Goal: Task Accomplishment & Management: Manage account settings

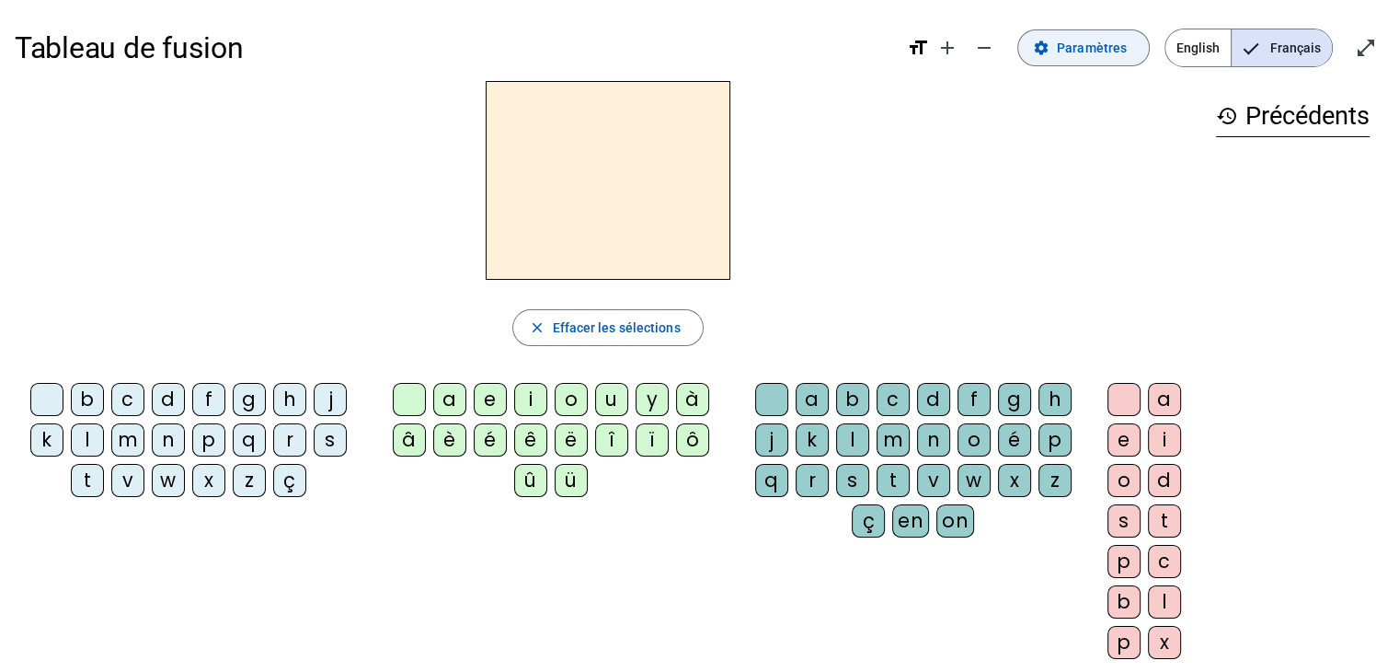
click at [1083, 46] on span "Paramètres" at bounding box center [1092, 48] width 70 height 22
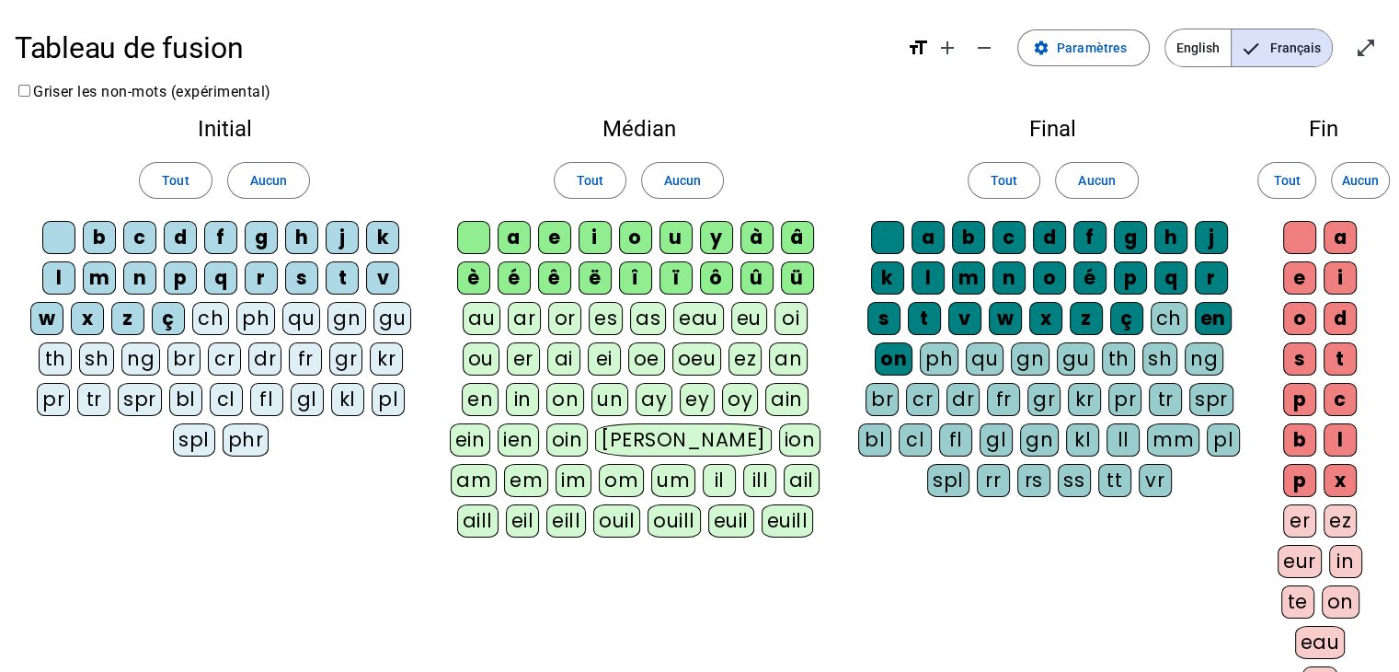
click at [1293, 52] on span "Français" at bounding box center [1282, 47] width 100 height 37
click at [1079, 52] on span "Paramètres" at bounding box center [1092, 48] width 70 height 22
click at [512, 236] on div "a" at bounding box center [514, 237] width 33 height 33
click at [511, 236] on div "a" at bounding box center [514, 237] width 33 height 33
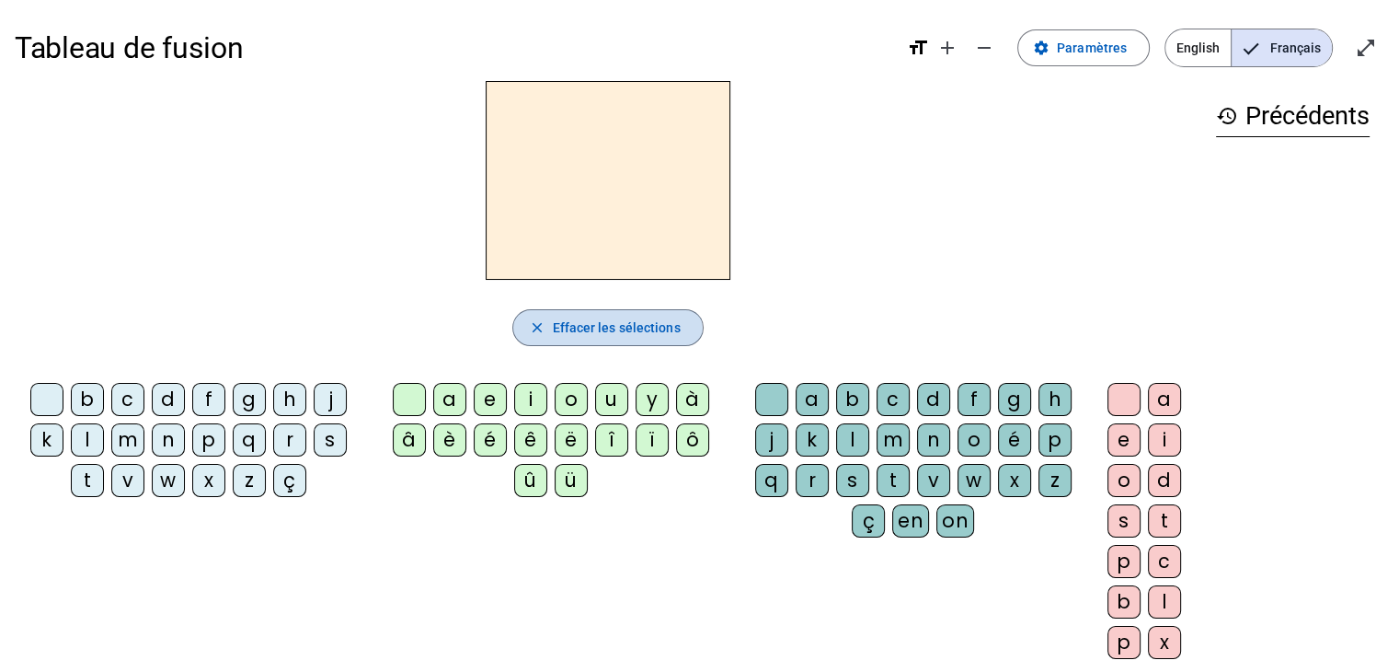
click at [537, 330] on mat-icon "close" at bounding box center [536, 327] width 17 height 17
click at [489, 403] on div "e" at bounding box center [490, 399] width 33 height 33
click at [850, 398] on div "b" at bounding box center [852, 399] width 33 height 33
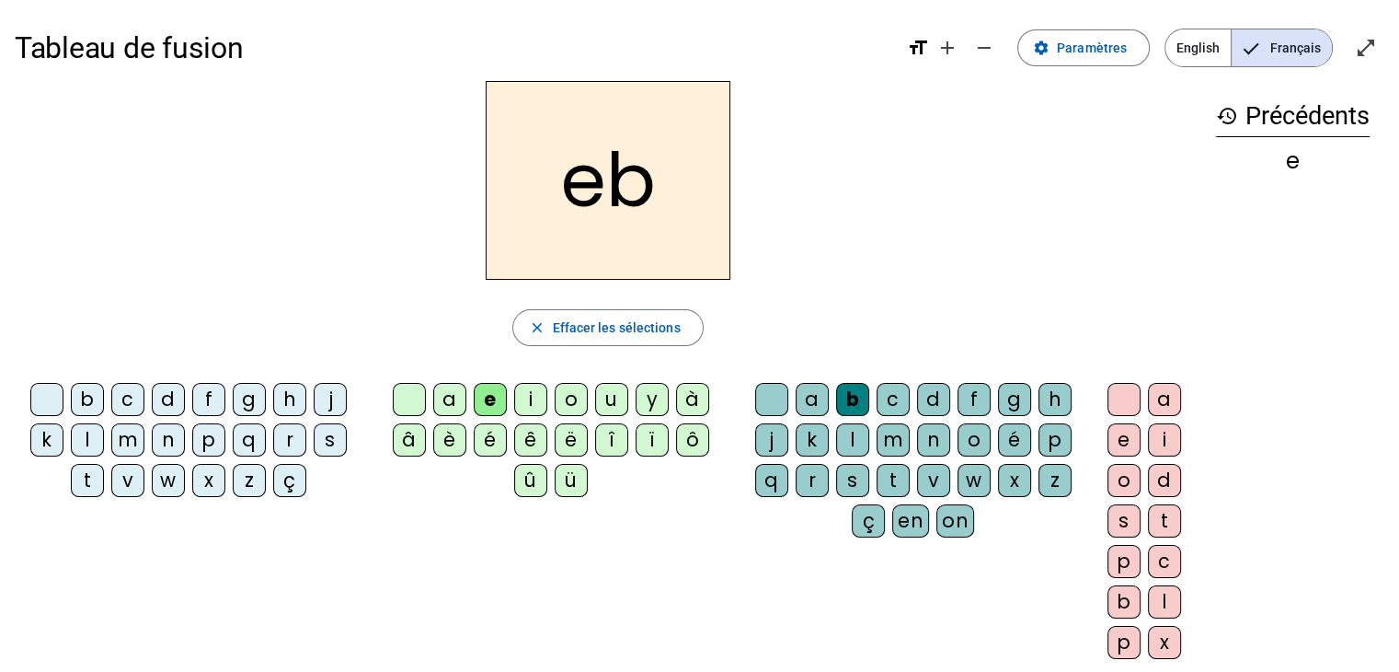
click at [649, 405] on div "y" at bounding box center [652, 399] width 33 height 33
click at [169, 396] on div "d" at bounding box center [168, 399] width 33 height 33
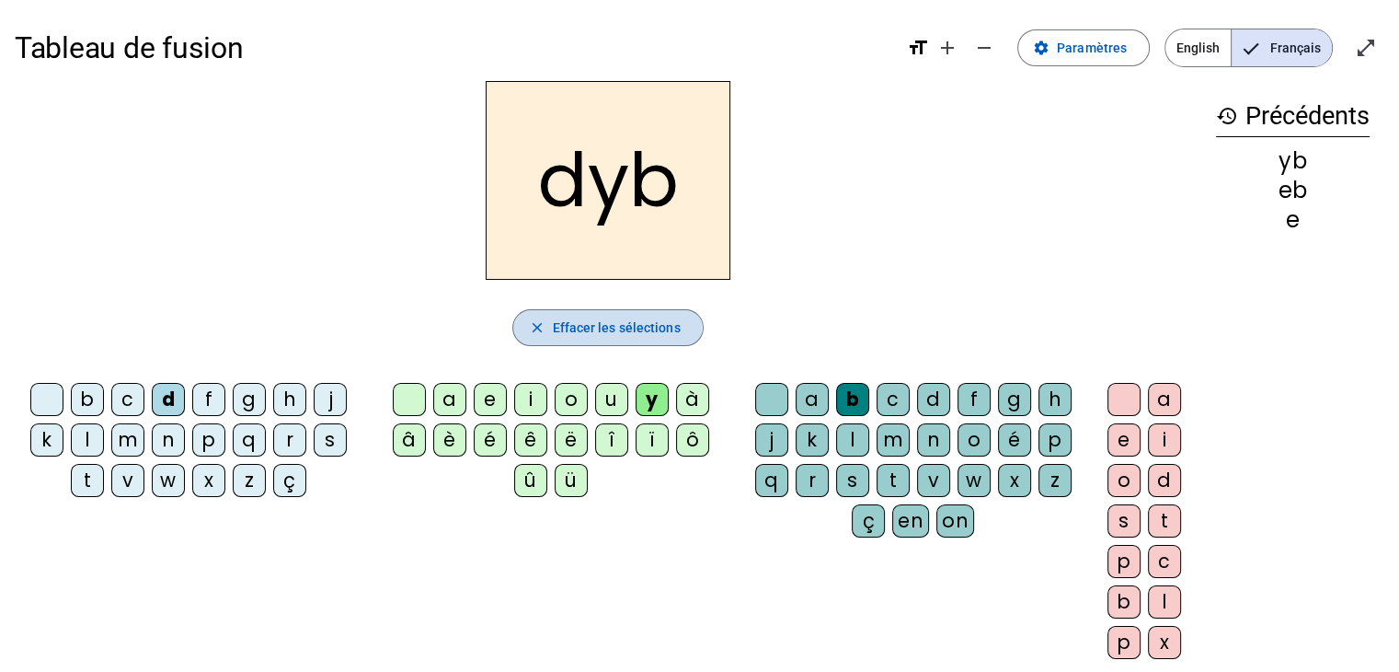
click at [538, 328] on mat-icon "close" at bounding box center [536, 327] width 17 height 17
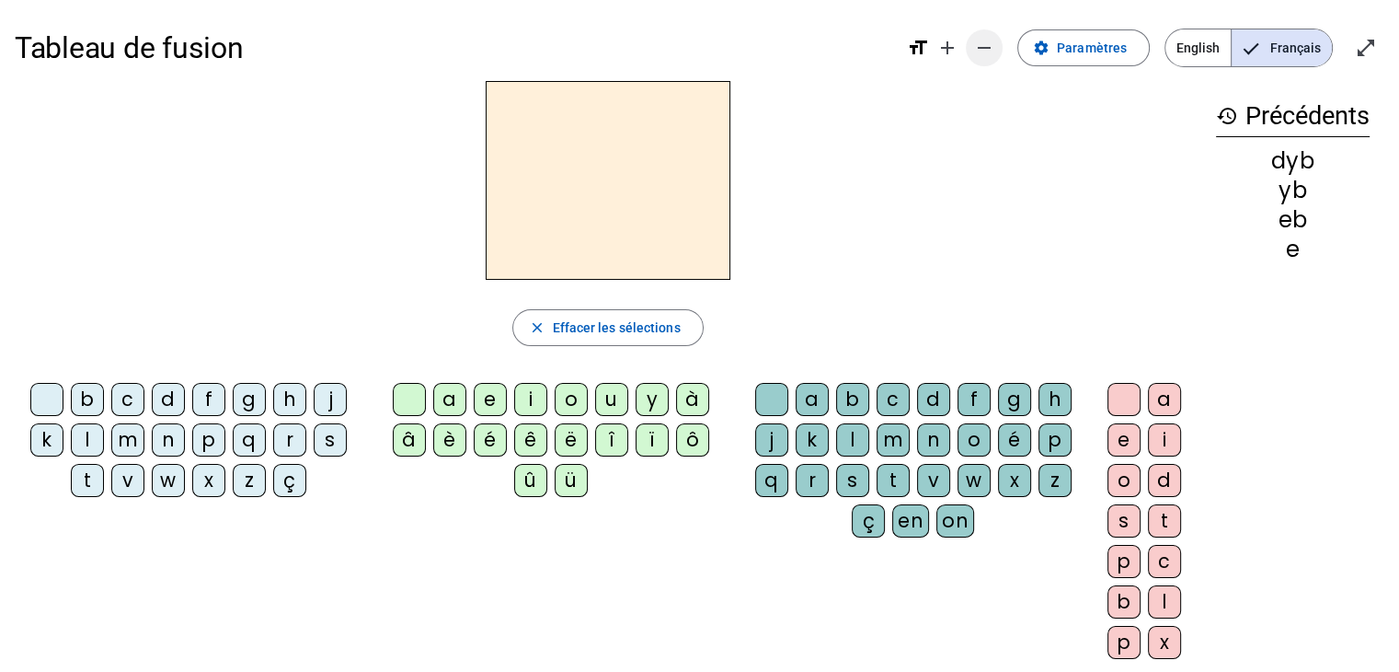
click at [982, 52] on mat-icon "remove" at bounding box center [984, 48] width 22 height 22
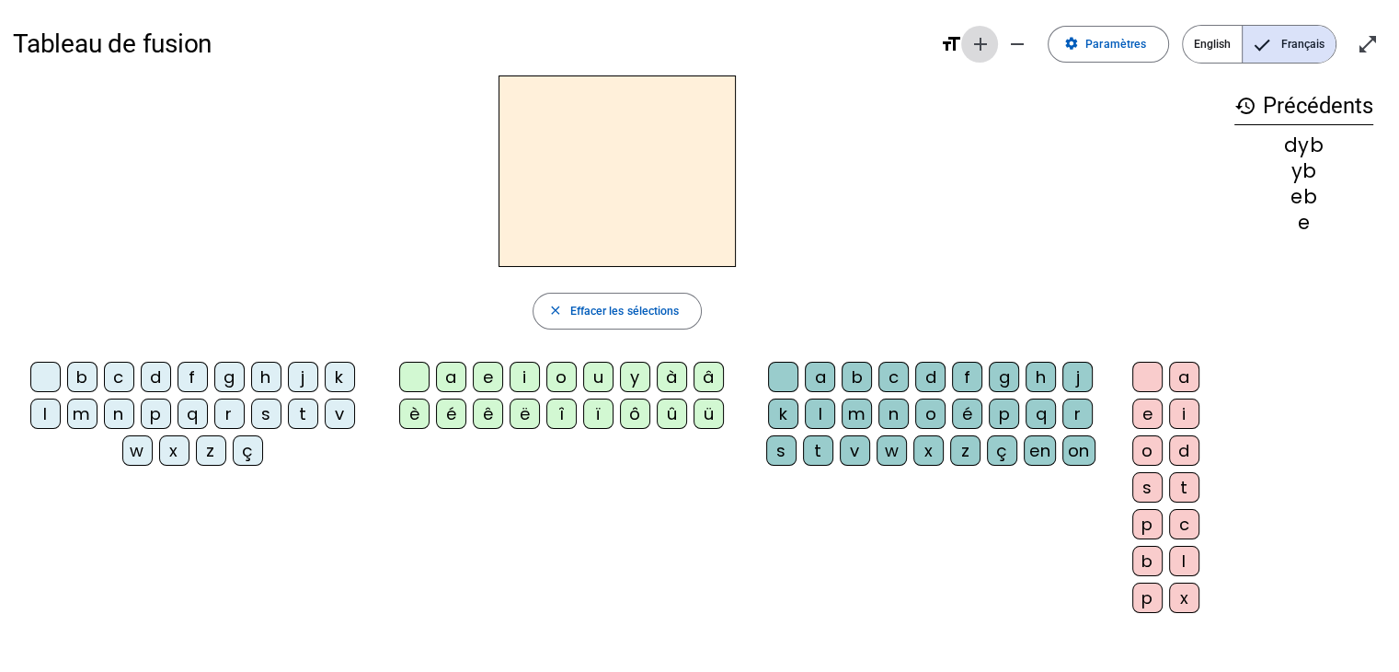
click at [994, 45] on span "Augmenter la taille de la police" at bounding box center [980, 44] width 44 height 44
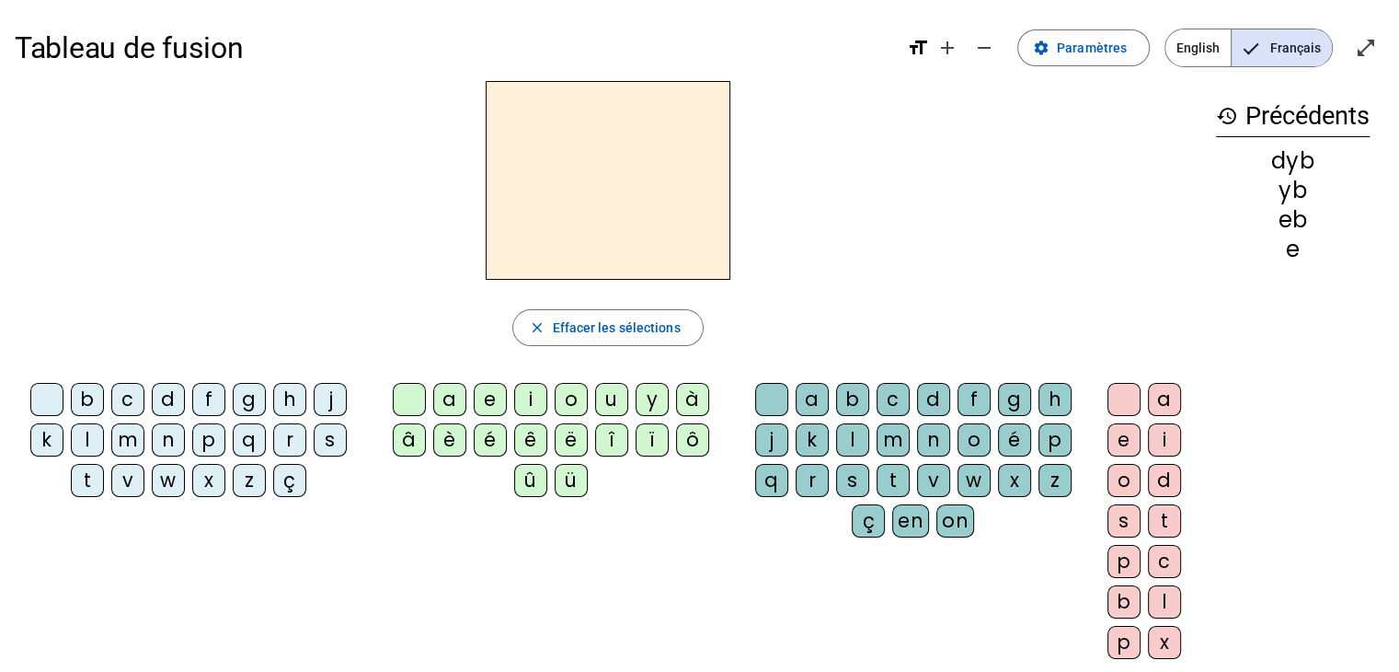
click at [916, 50] on mat-icon "format_size" at bounding box center [918, 48] width 22 height 22
click at [922, 48] on mat-icon "format_size" at bounding box center [918, 48] width 22 height 22
click at [1090, 41] on span "Paramètres" at bounding box center [1092, 48] width 70 height 22
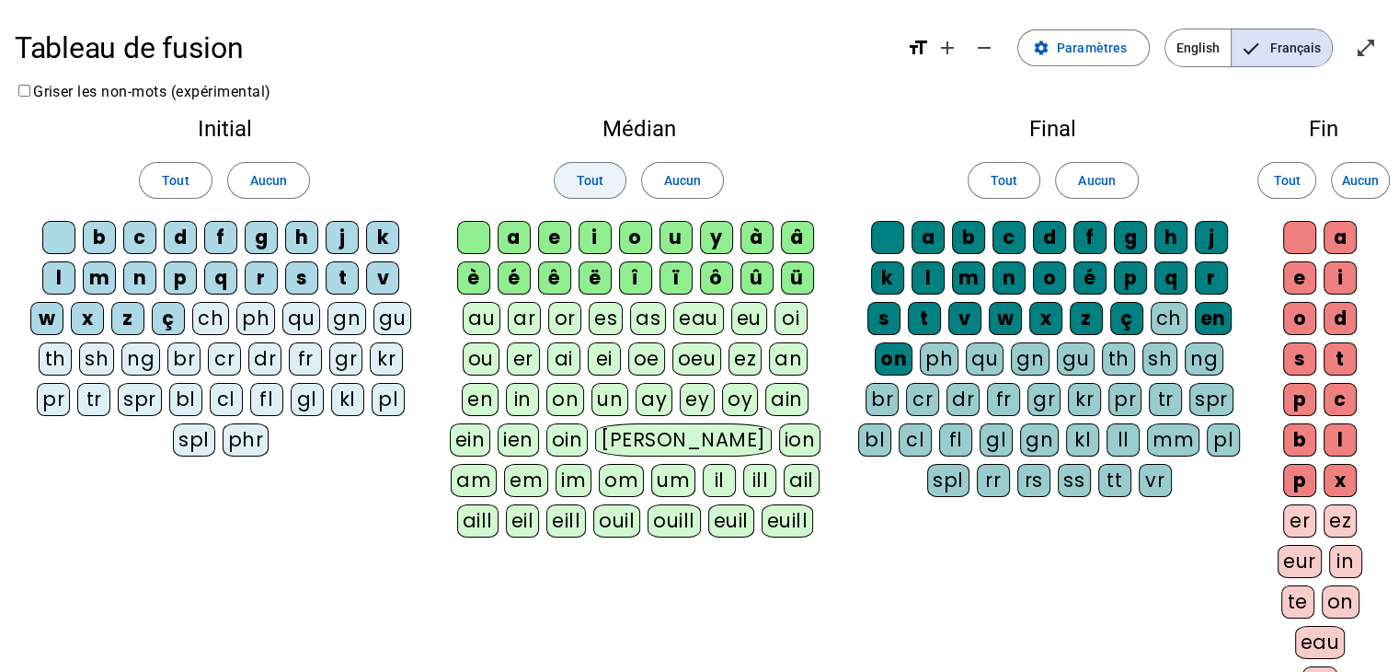
click at [587, 181] on span "Tout" at bounding box center [590, 180] width 27 height 22
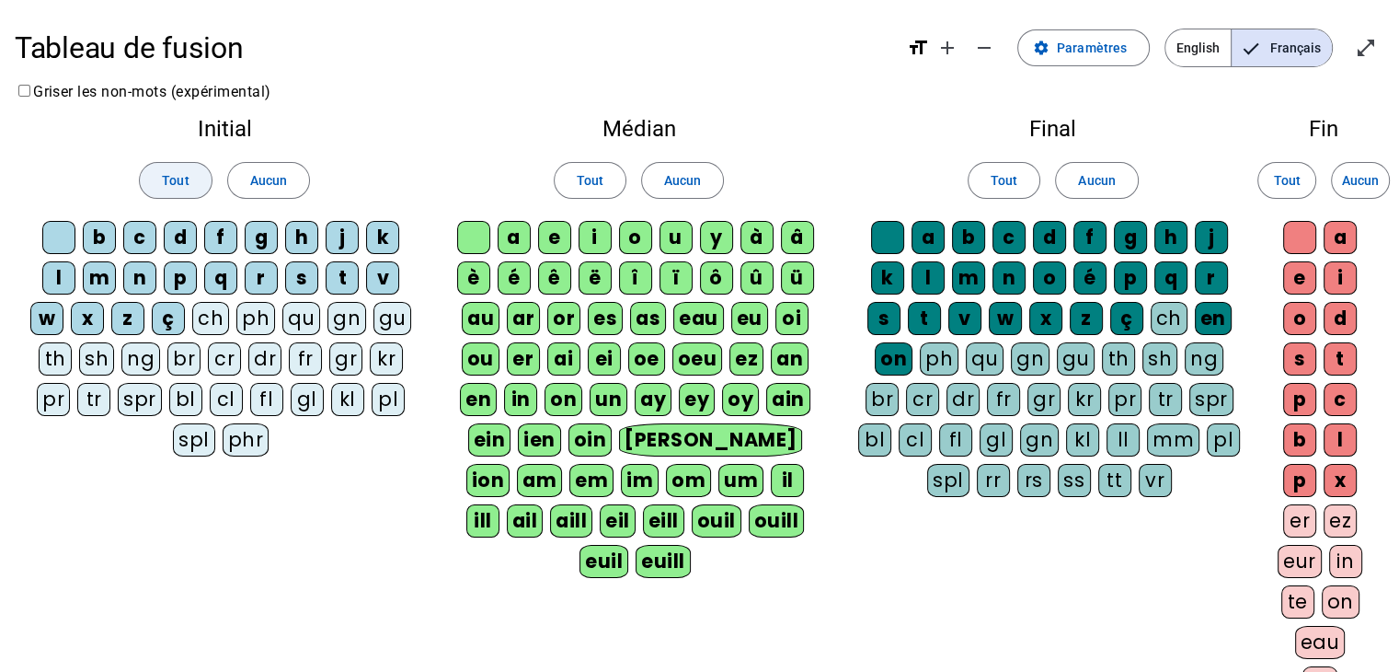
click at [178, 181] on span "Tout" at bounding box center [175, 180] width 27 height 22
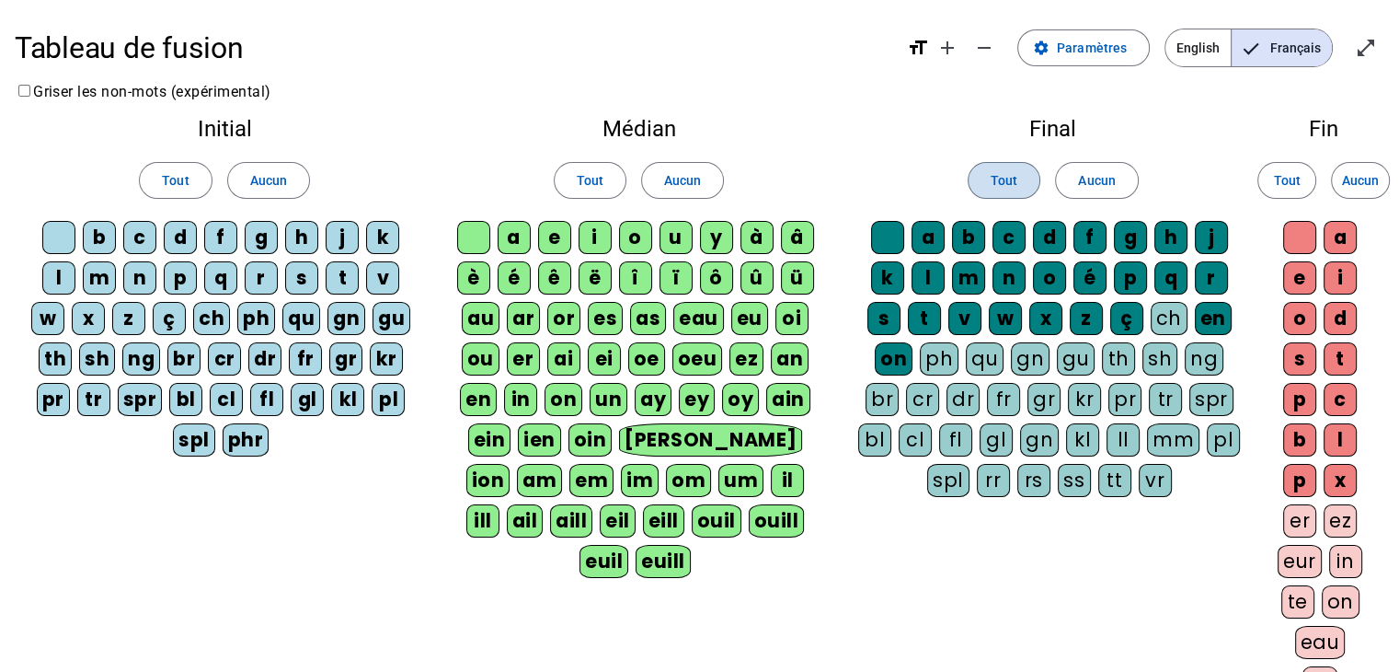
click at [999, 171] on span "Tout" at bounding box center [1004, 180] width 27 height 22
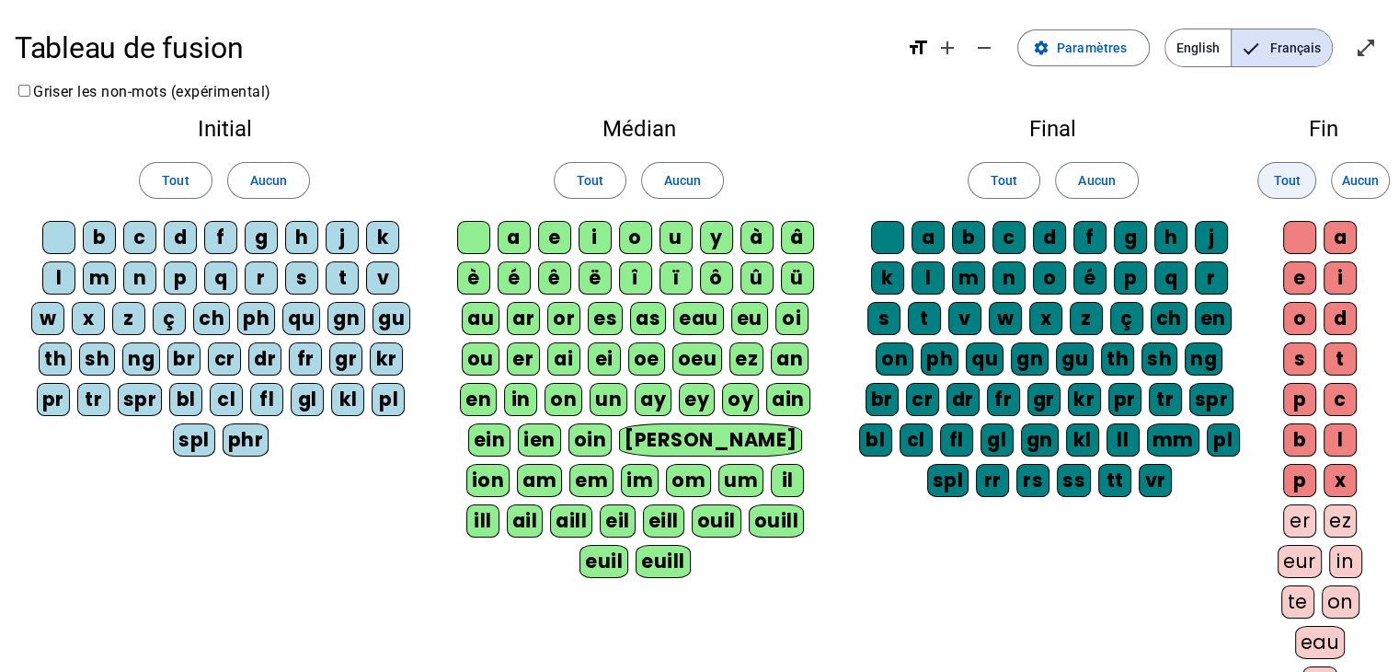
click at [1292, 178] on span "Tout" at bounding box center [1286, 180] width 27 height 22
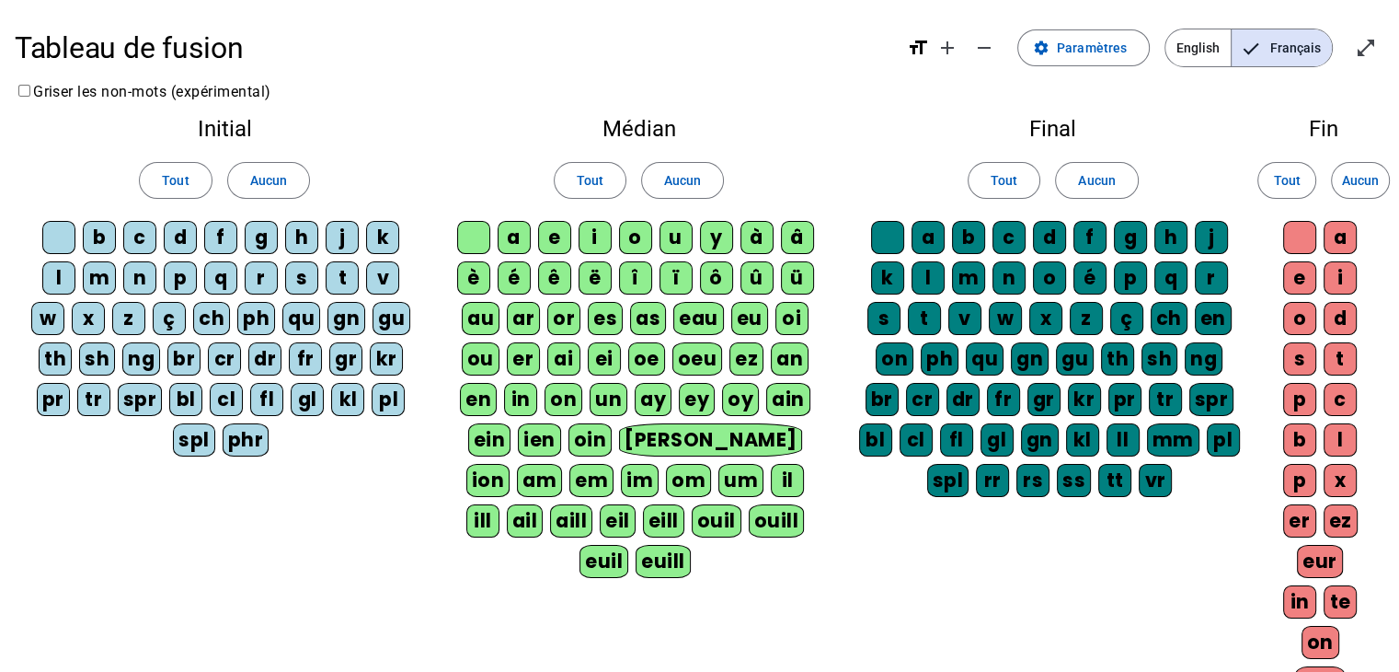
click at [1297, 50] on span "Français" at bounding box center [1282, 47] width 100 height 37
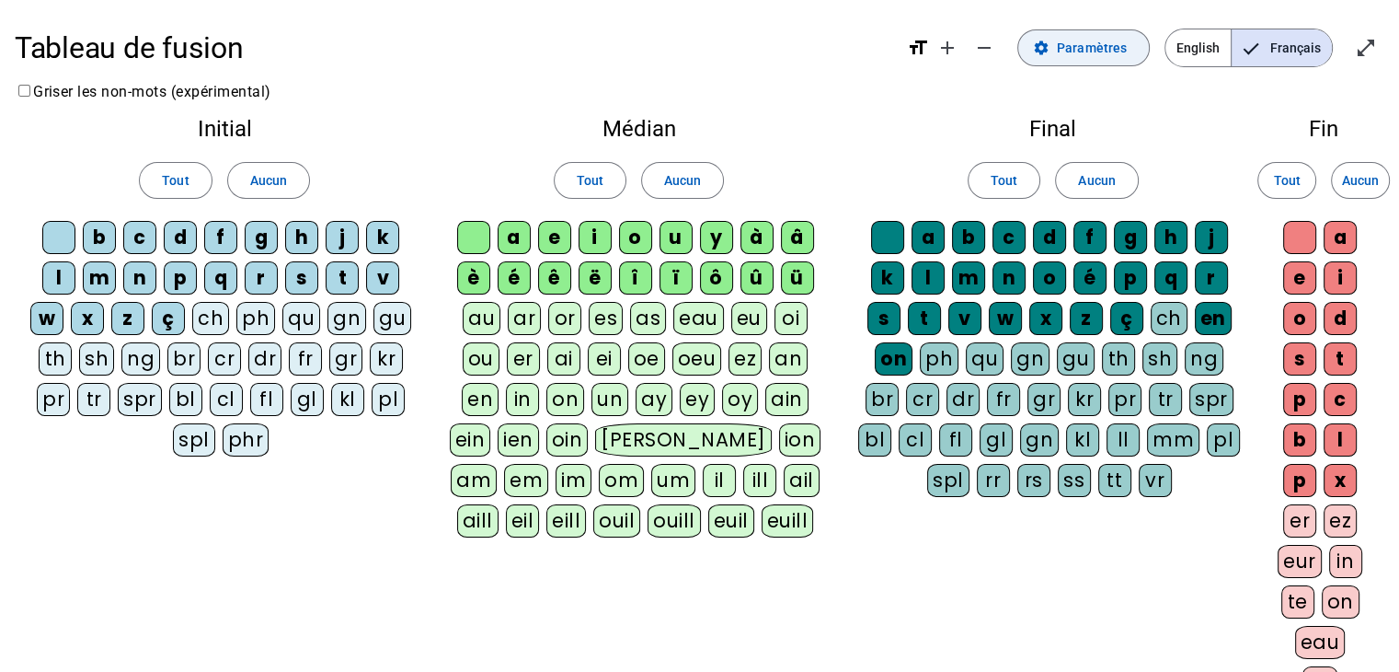
click at [1096, 46] on span "Paramètres" at bounding box center [1092, 48] width 70 height 22
click at [1362, 42] on mat-icon "open_in_full" at bounding box center [1366, 48] width 22 height 22
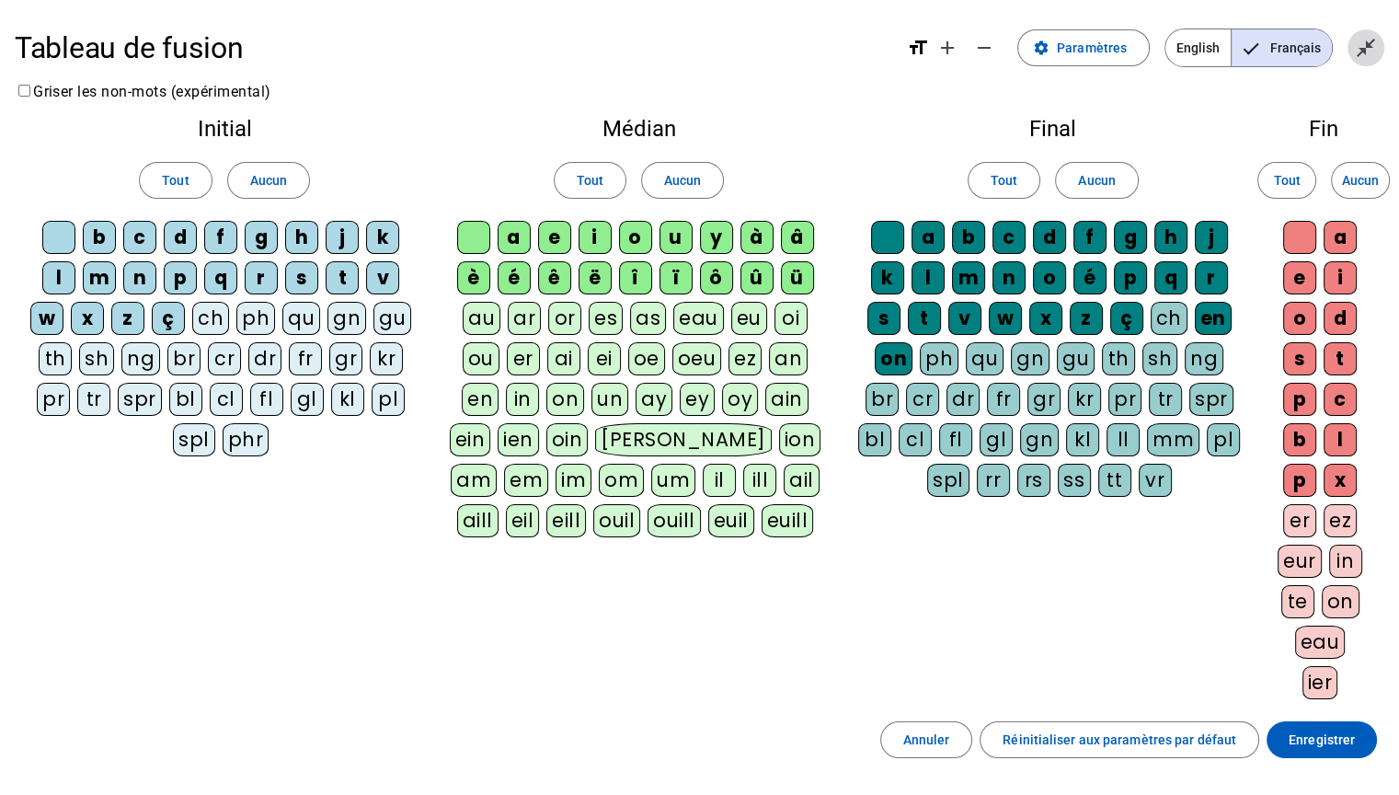
click at [1365, 52] on mat-icon "close_fullscreen" at bounding box center [1366, 48] width 22 height 22
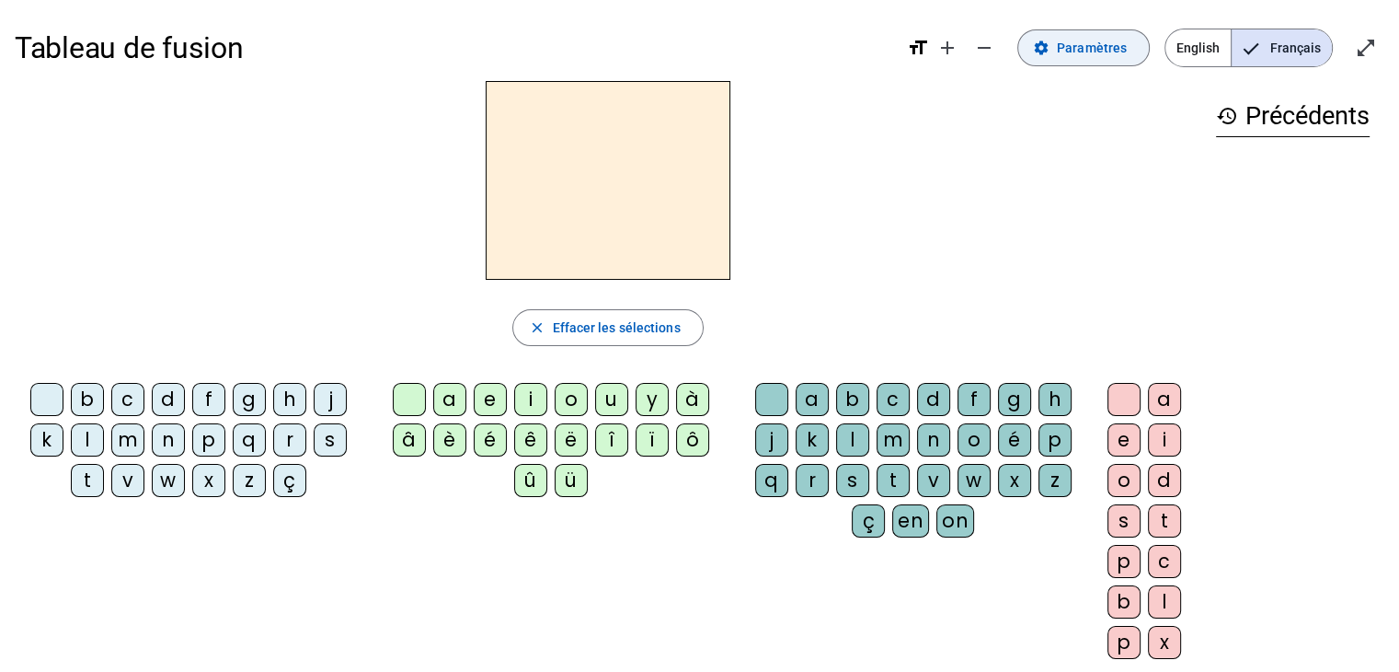
click at [1097, 37] on span "Paramètres" at bounding box center [1092, 48] width 70 height 22
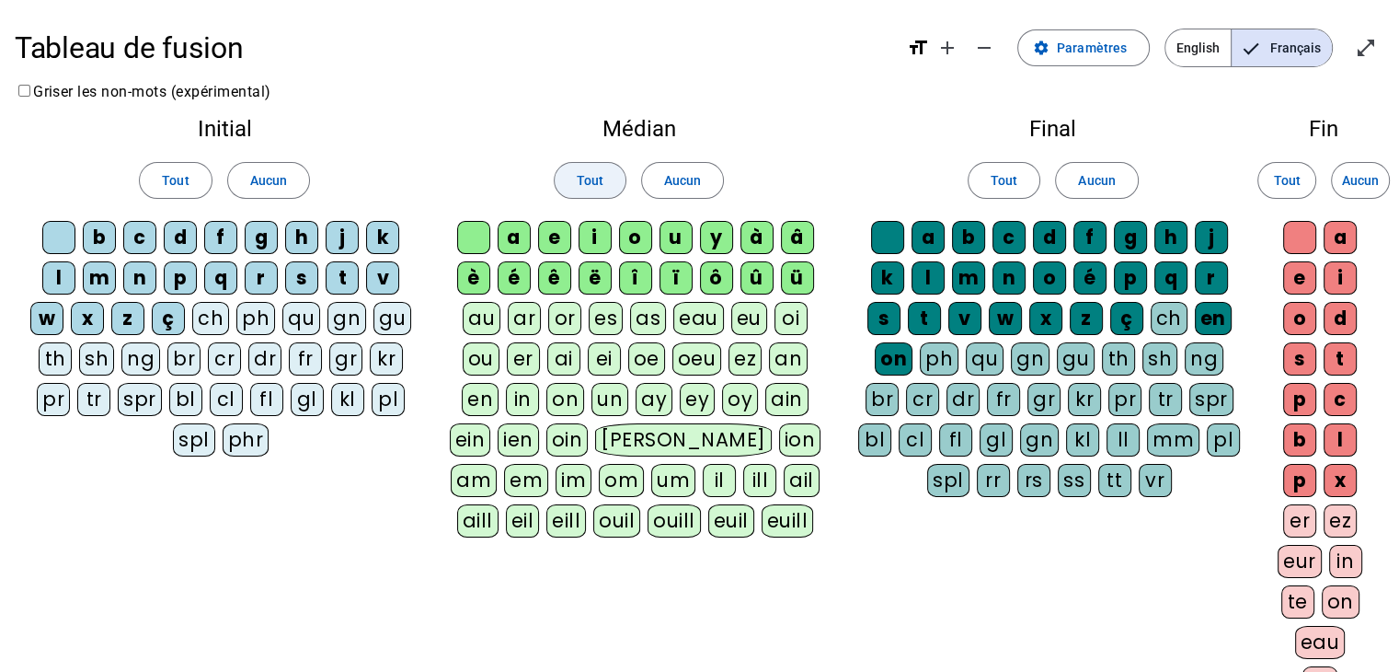
click at [567, 181] on span at bounding box center [590, 180] width 71 height 44
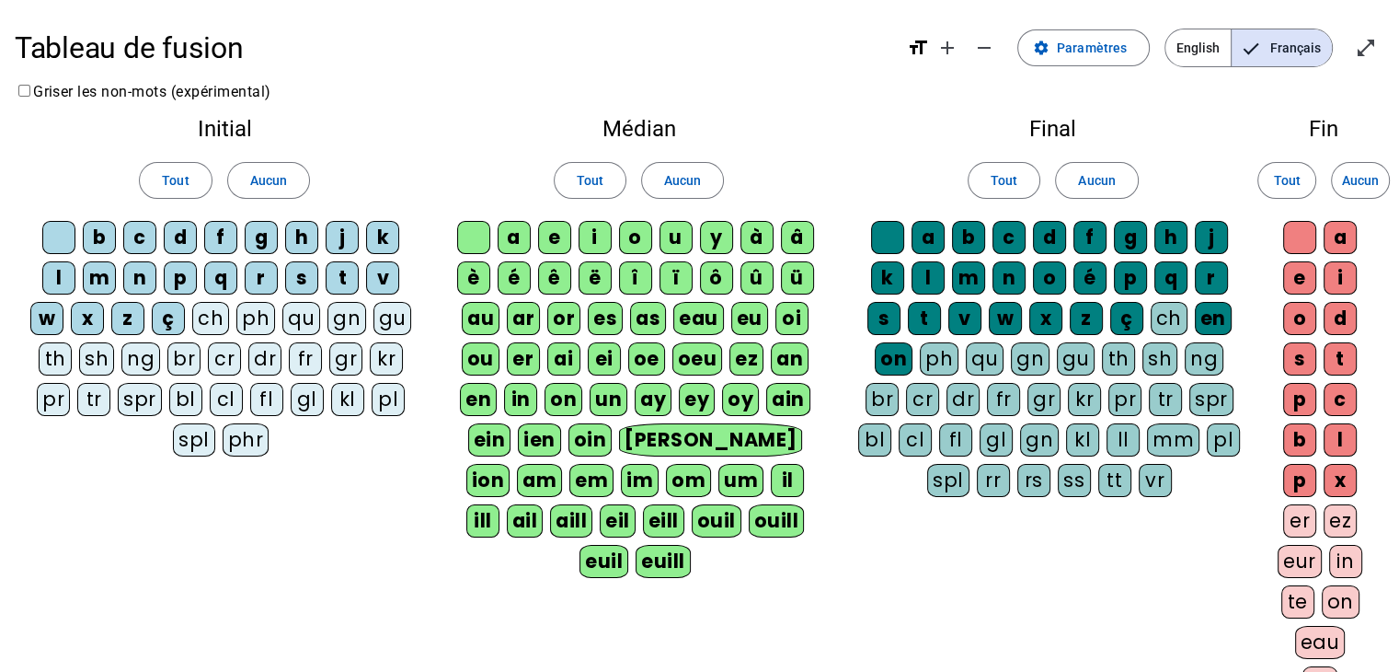
drag, startPoint x: 145, startPoint y: 185, endPoint x: 420, endPoint y: 167, distance: 275.7
click at [146, 185] on span at bounding box center [175, 180] width 71 height 44
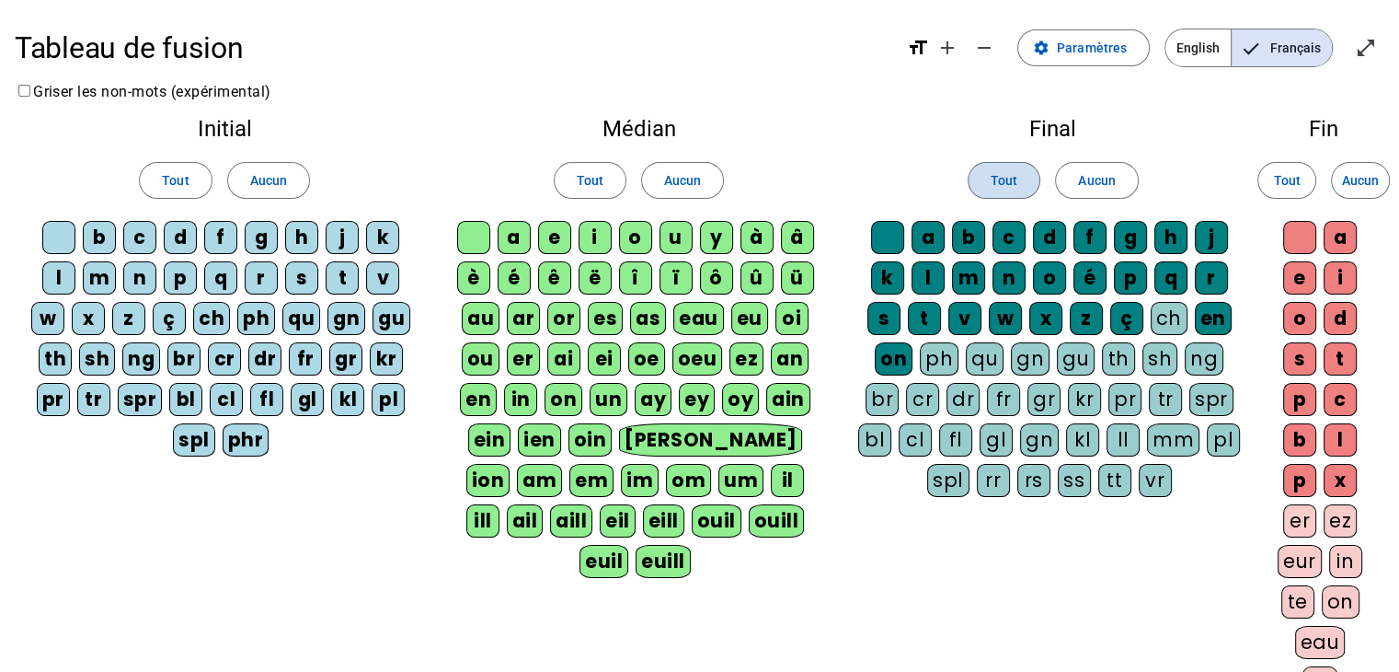
click at [984, 181] on span at bounding box center [1004, 180] width 71 height 44
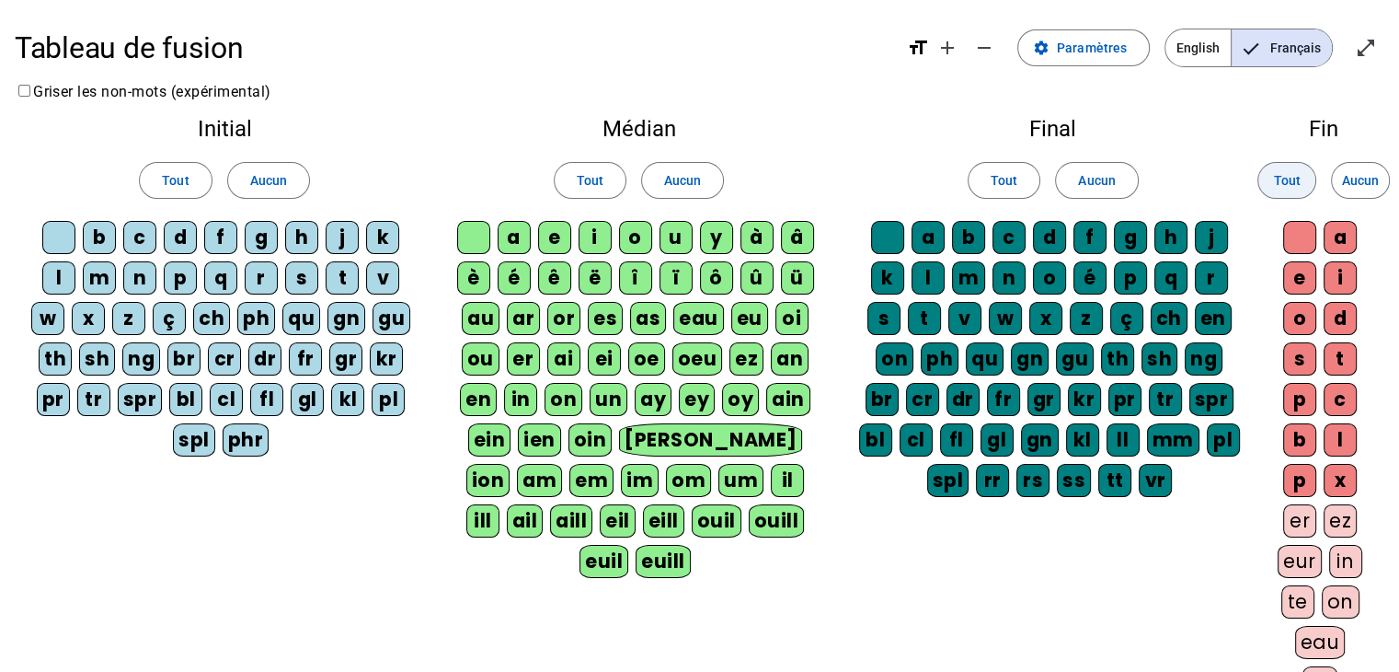
click at [1270, 167] on span at bounding box center [1286, 180] width 57 height 44
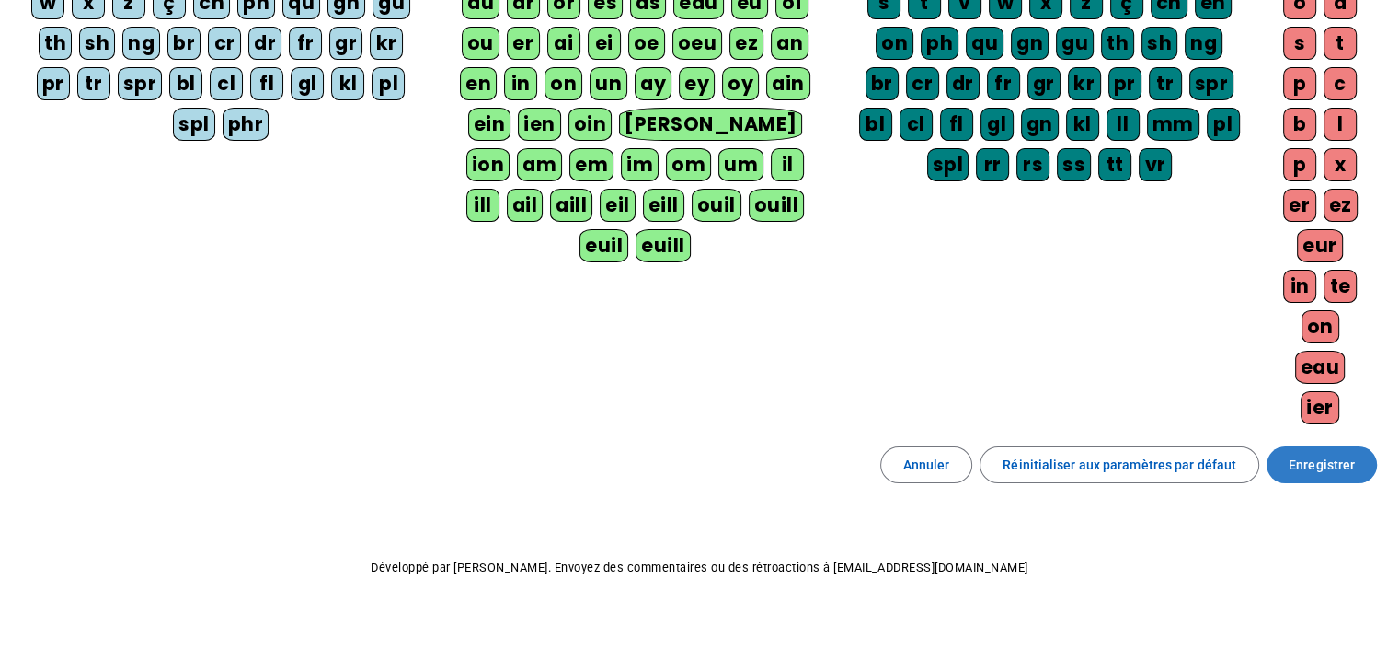
click at [1336, 465] on span "Enregistrer" at bounding box center [1322, 465] width 66 height 22
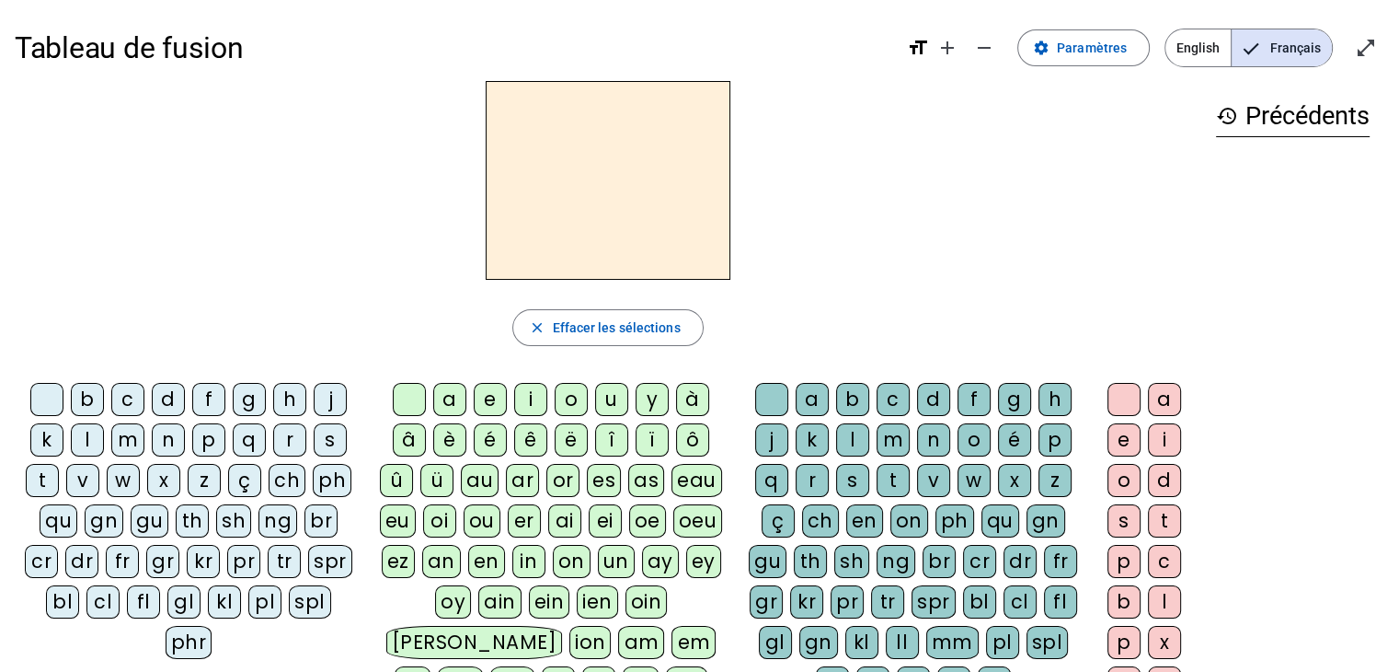
scroll to position [92, 0]
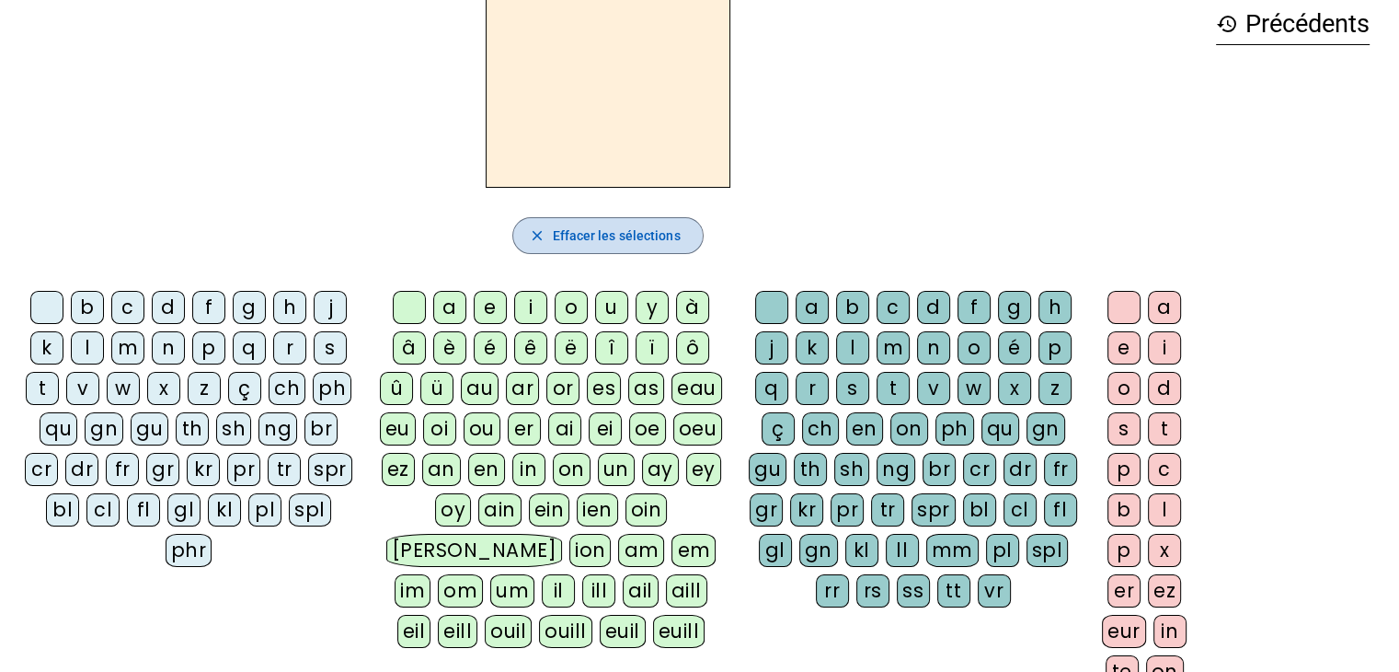
click at [581, 236] on span "Effacer les sélections" at bounding box center [616, 235] width 128 height 22
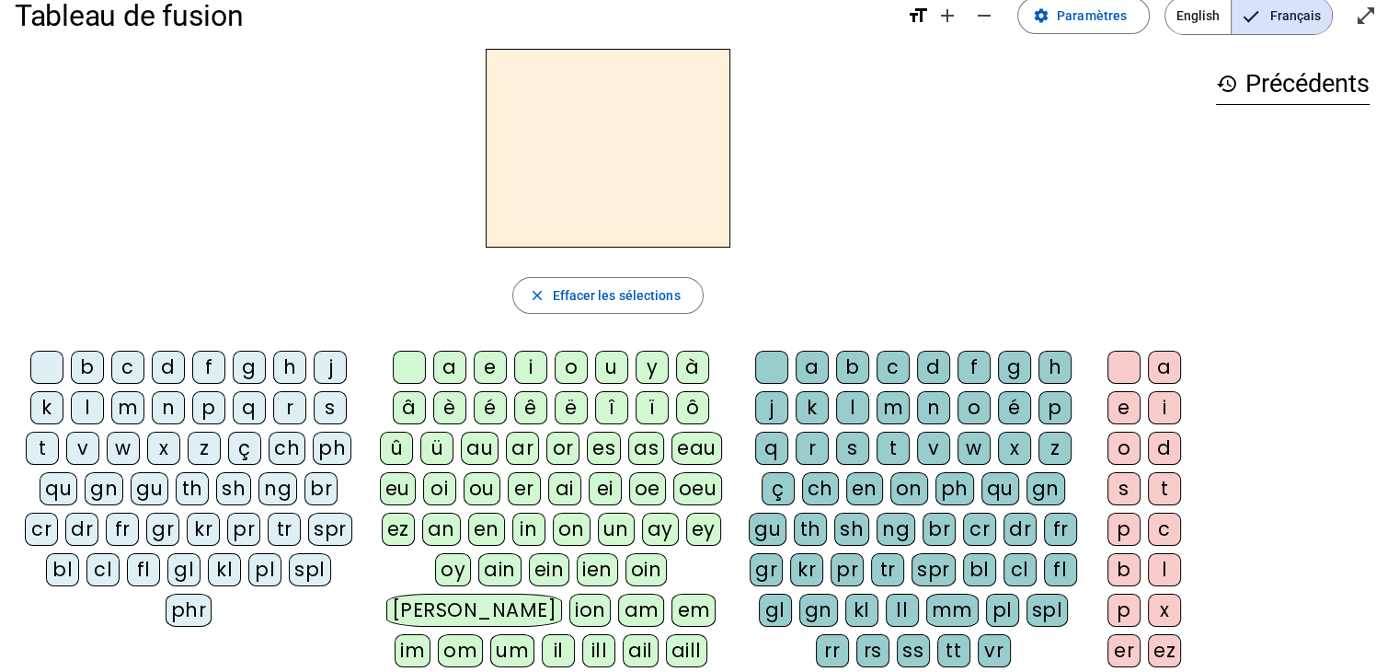
scroll to position [0, 0]
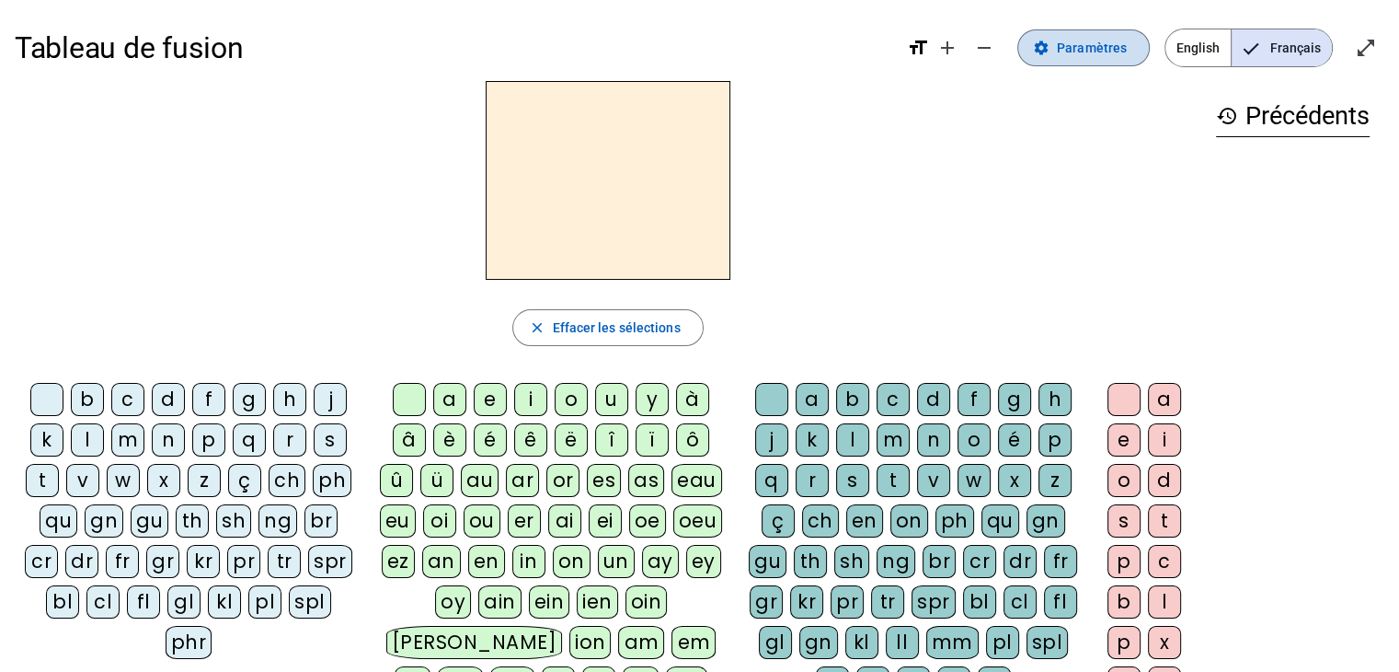
click at [1098, 44] on span "Paramètres" at bounding box center [1092, 48] width 70 height 22
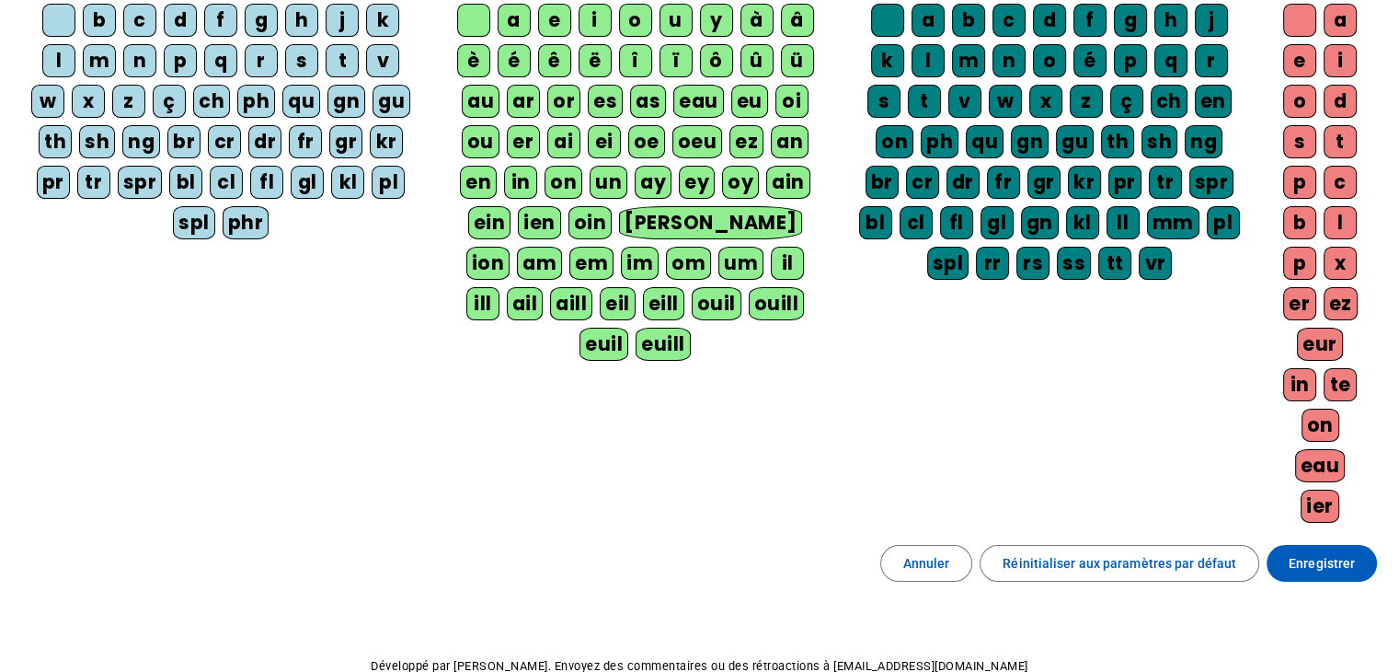
scroll to position [316, 0]
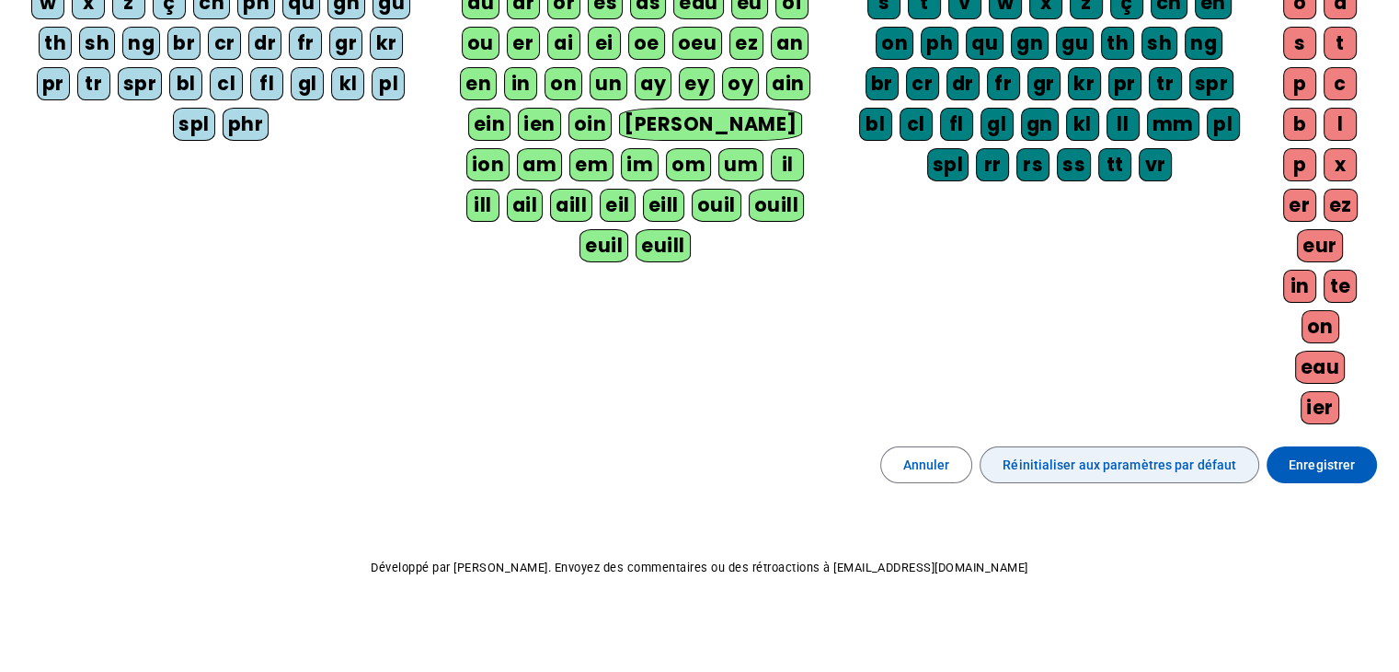
click at [1047, 468] on span "Réinitialiser aux paramètres par défaut" at bounding box center [1120, 465] width 234 height 22
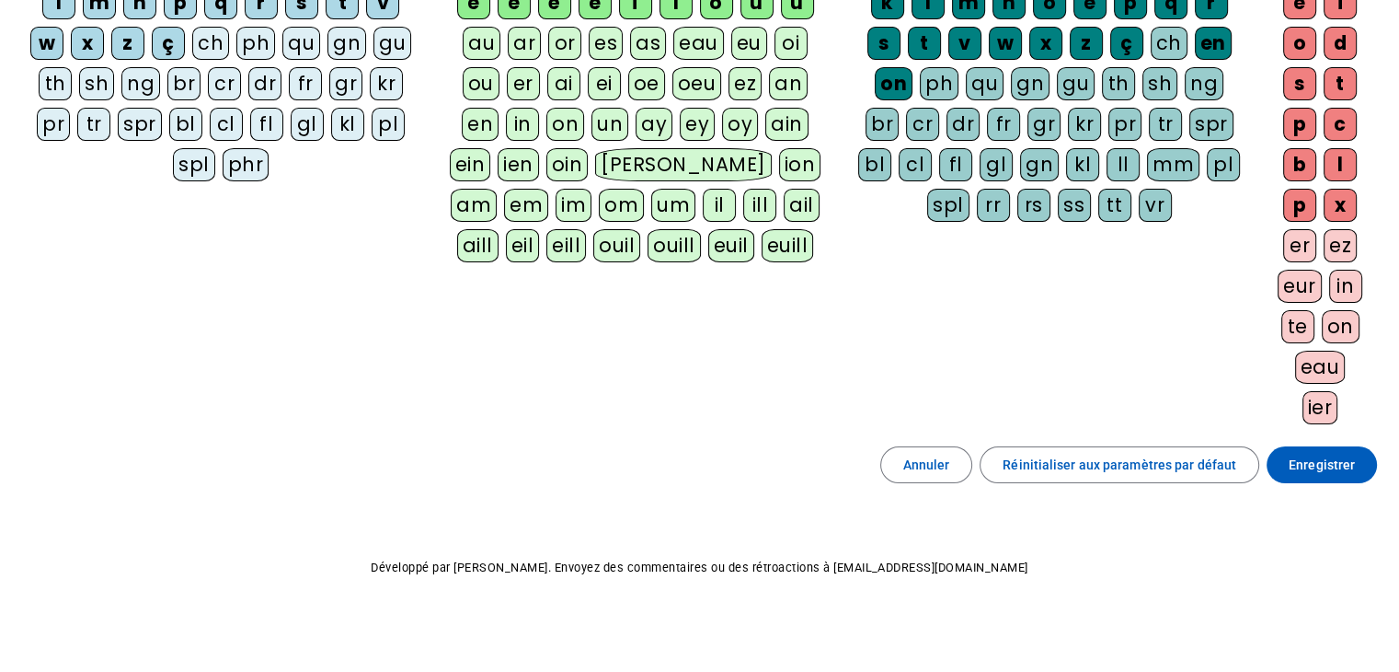
scroll to position [183, 0]
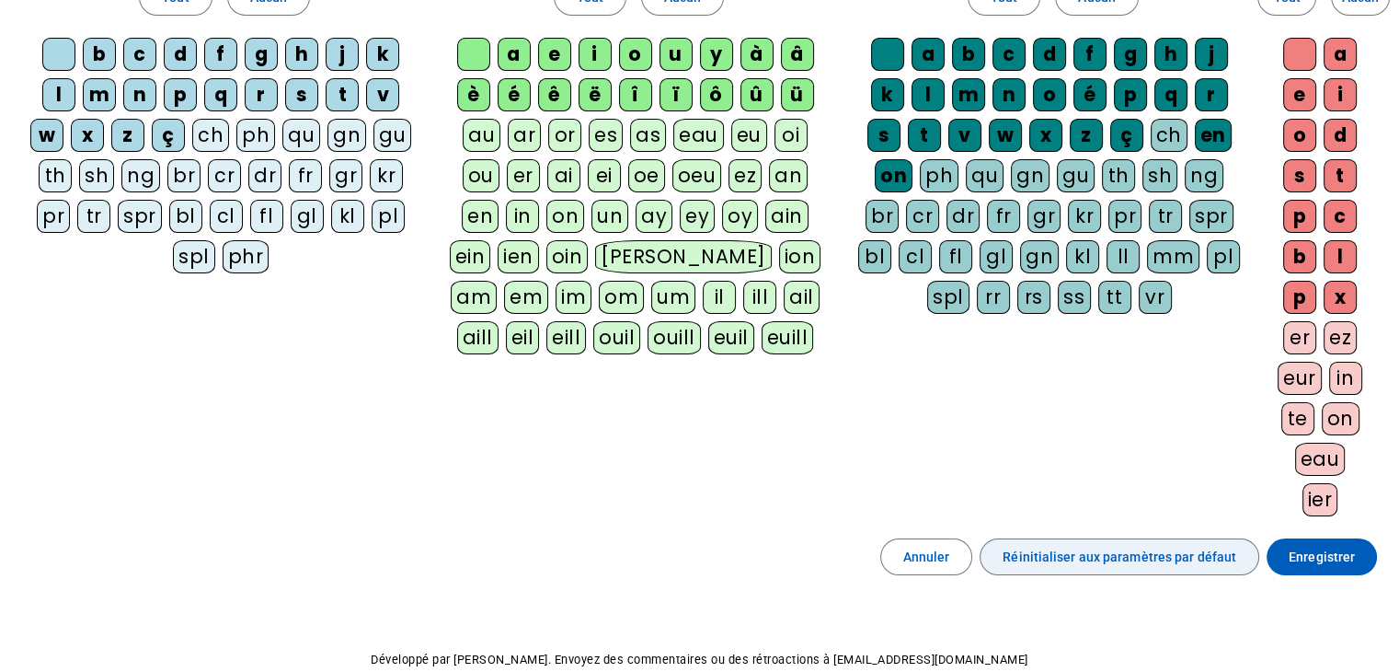
click at [1097, 560] on span "Réinitialiser aux paramètres par défaut" at bounding box center [1120, 557] width 234 height 22
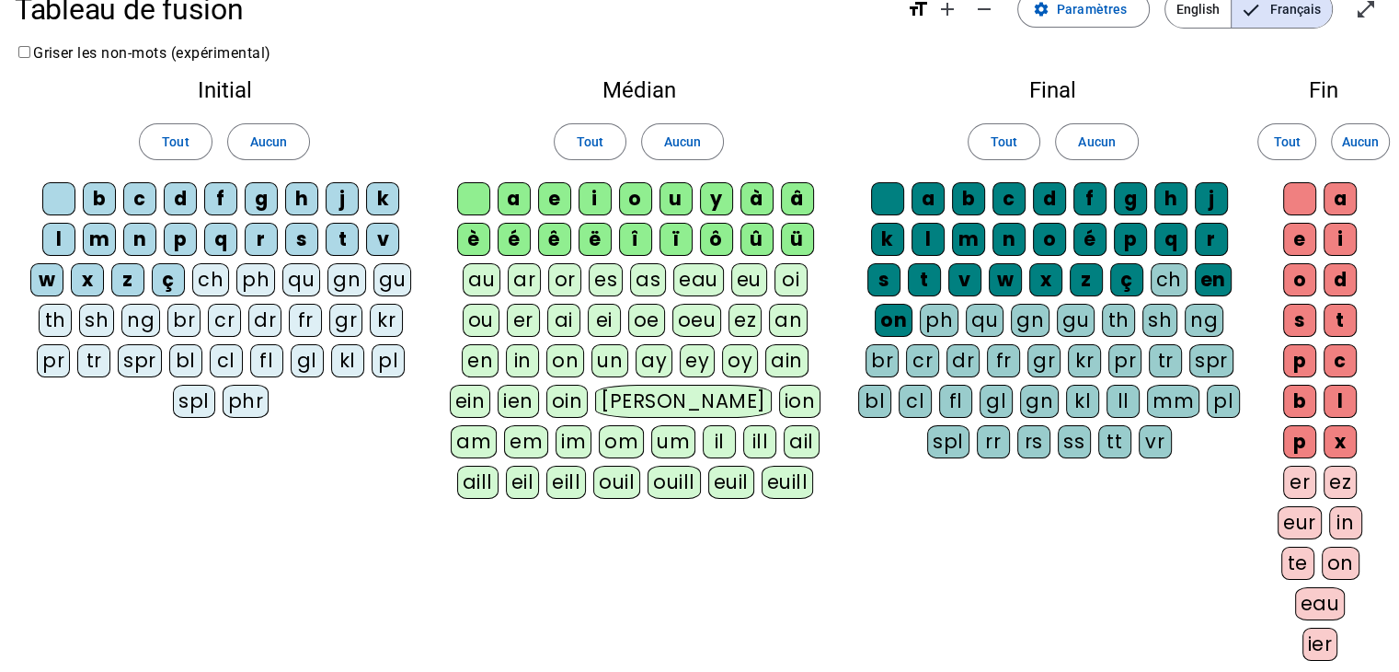
scroll to position [0, 0]
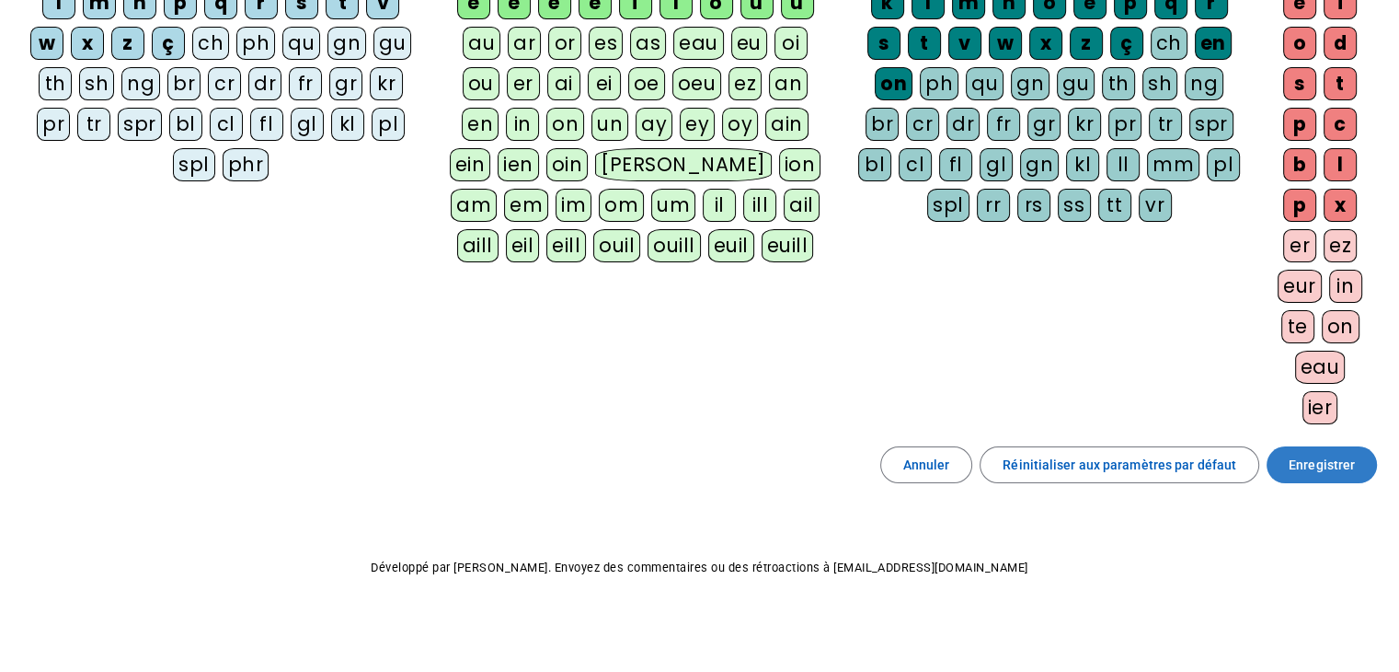
click at [1337, 463] on span "Enregistrer" at bounding box center [1322, 465] width 66 height 22
